Goal: Check status

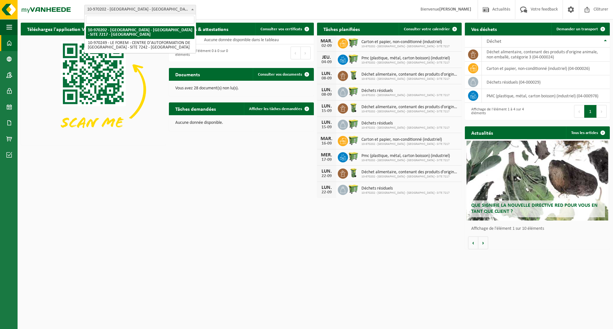
click at [192, 9] on b at bounding box center [192, 10] width 3 height 2
click at [215, 11] on div "Site: 10-970202 - LE FOREM - NAMUR - SITE 7217 - NAMUR 10-970249 - LE FOREM - C…" at bounding box center [306, 9] width 613 height 19
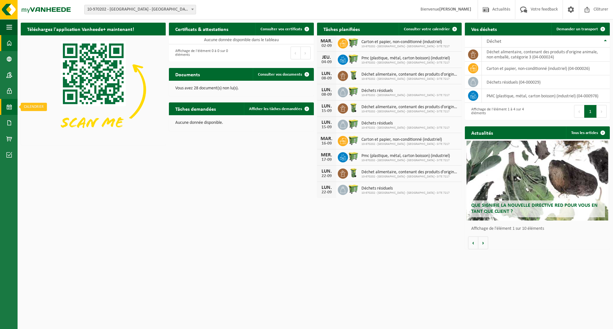
click at [10, 107] on span at bounding box center [9, 107] width 6 height 16
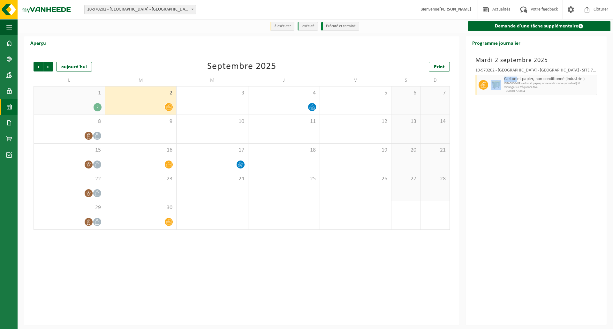
click at [501, 252] on div "[DATE] 10-970202 - [GEOGRAPHIC_DATA] - [GEOGRAPHIC_DATA] - SITE 7217 - [GEOGRAP…" at bounding box center [536, 187] width 141 height 276
click at [488, 45] on h2 "Programme journalier" at bounding box center [496, 42] width 61 height 12
click at [193, 9] on b at bounding box center [192, 10] width 3 height 2
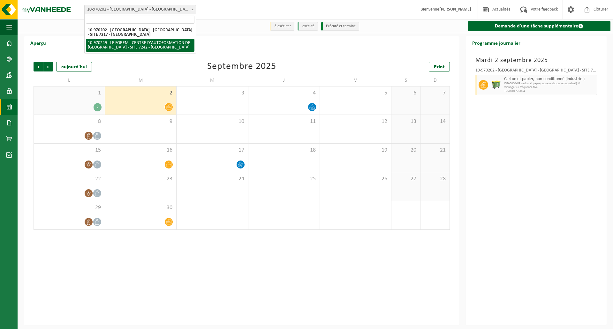
select select "154723"
